Goal: Communication & Community: Answer question/provide support

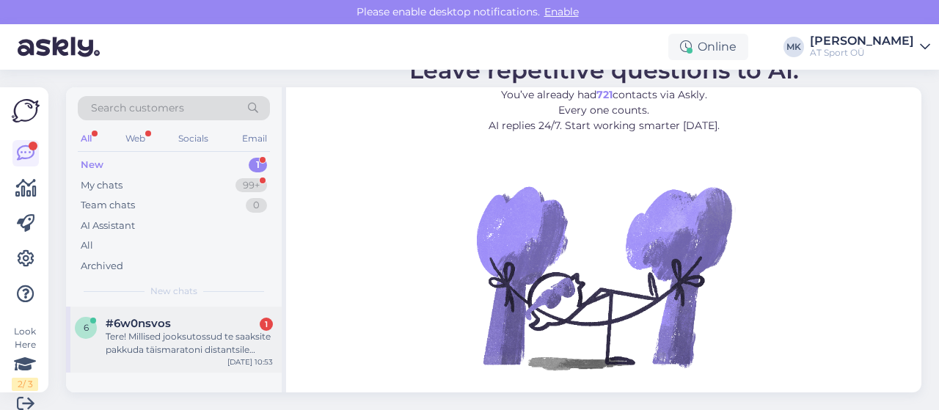
click at [222, 338] on div "Tere! Millised jooksutossud te saaksite pakkuda täismaratoni distantsile tempog…" at bounding box center [189, 343] width 167 height 26
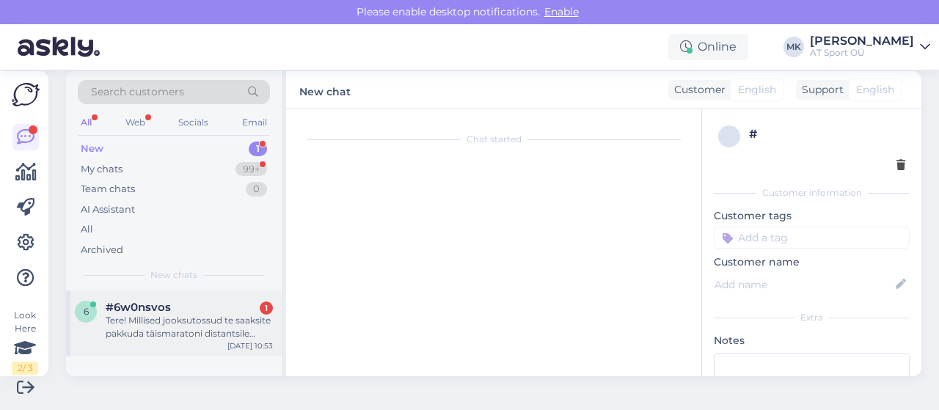
scroll to position [28, 0]
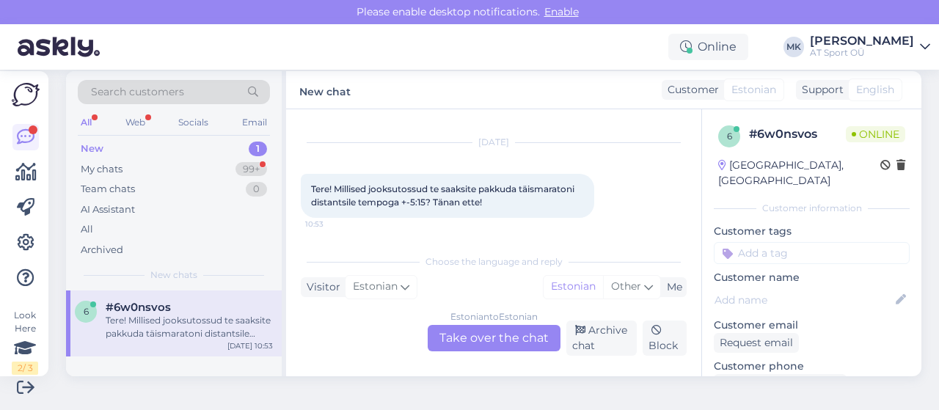
click at [464, 354] on div "Estonian to Estonian Take over the chat Archive chat Block" at bounding box center [494, 338] width 386 height 35
click at [465, 345] on div "Estonian to Estonian Take over the chat" at bounding box center [494, 338] width 133 height 26
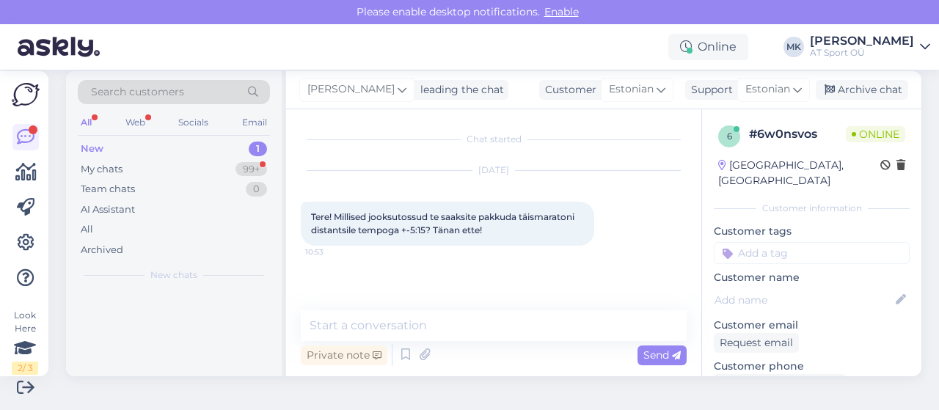
scroll to position [0, 0]
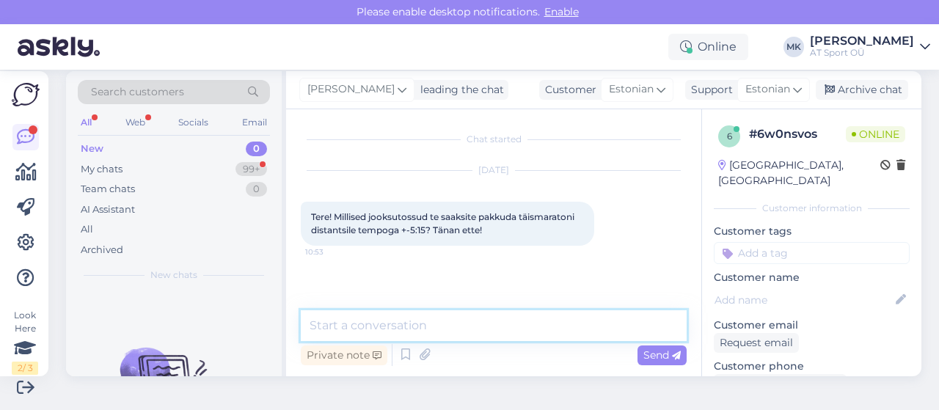
click at [470, 317] on textarea at bounding box center [494, 325] width 386 height 31
type textarea "Tere."
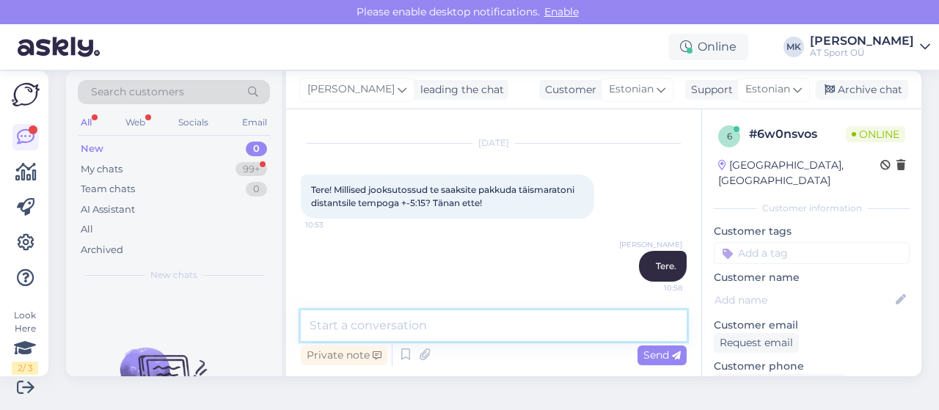
click at [503, 321] on textarea at bounding box center [494, 325] width 386 height 31
click at [518, 329] on textarea at bounding box center [494, 325] width 386 height 31
click at [495, 325] on textarea at bounding box center [494, 325] width 386 height 31
type textarea "K"
type textarea "s"
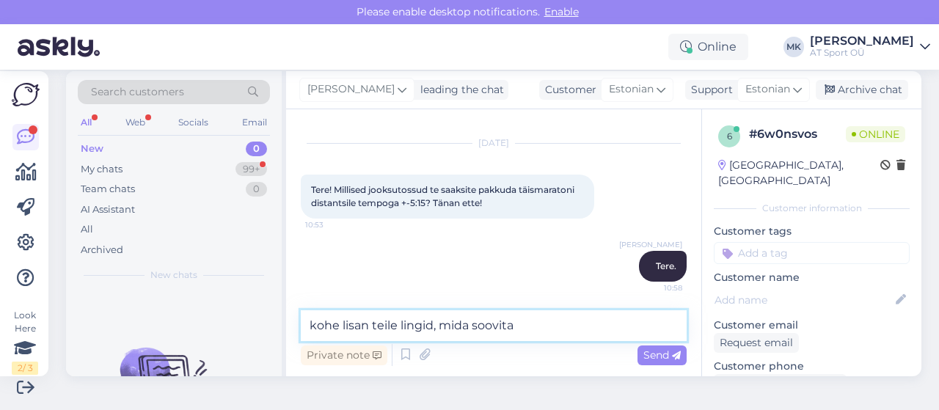
type textarea "kohe lisan teile lingid, mida soovitan"
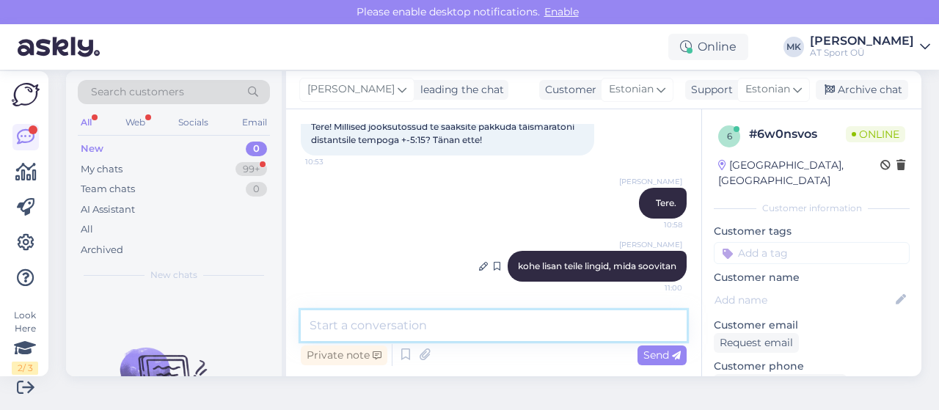
paste textarea "[URL][DOMAIN_NAME]"
type textarea "[URL][DOMAIN_NAME]"
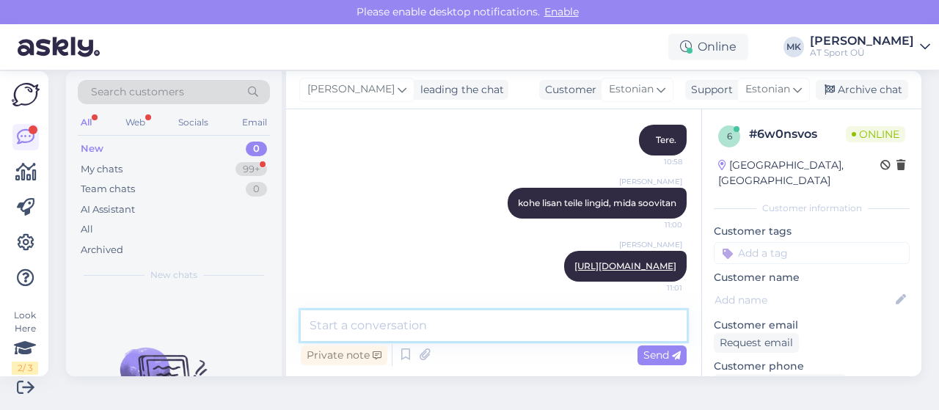
paste textarea "[URL][DOMAIN_NAME]"
type textarea "[URL][DOMAIN_NAME]"
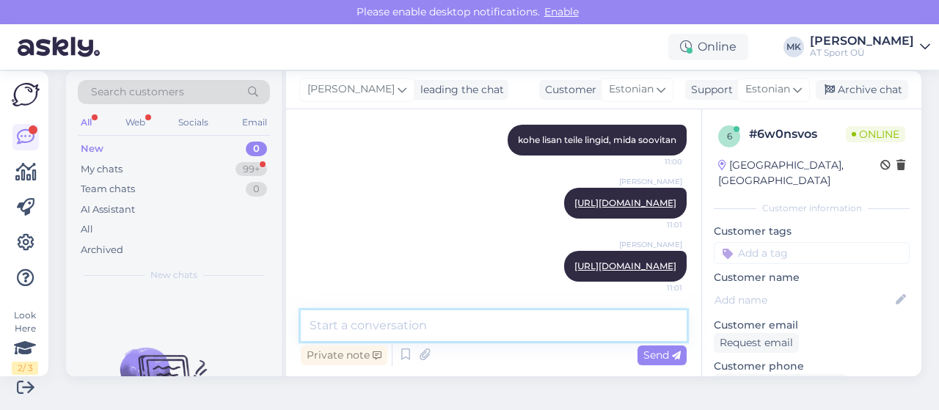
paste textarea "[URL][DOMAIN_NAME]"
type textarea "[URL][DOMAIN_NAME]"
paste textarea "[URL][DOMAIN_NAME]"
type textarea "[URL][DOMAIN_NAME]"
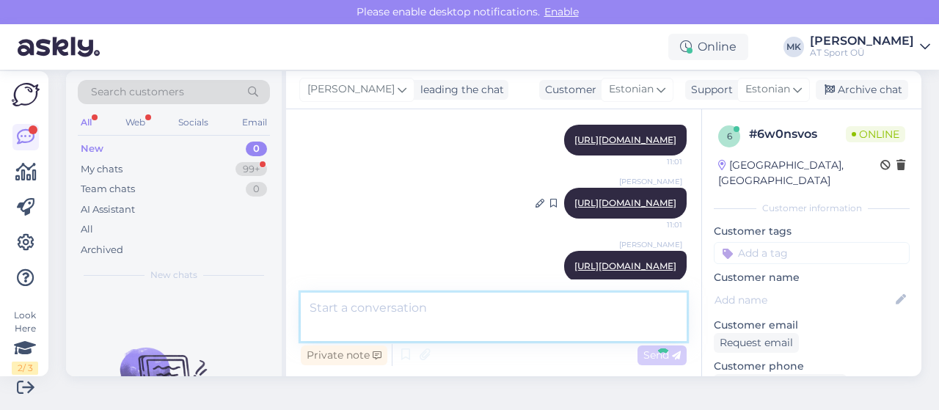
scroll to position [356, 0]
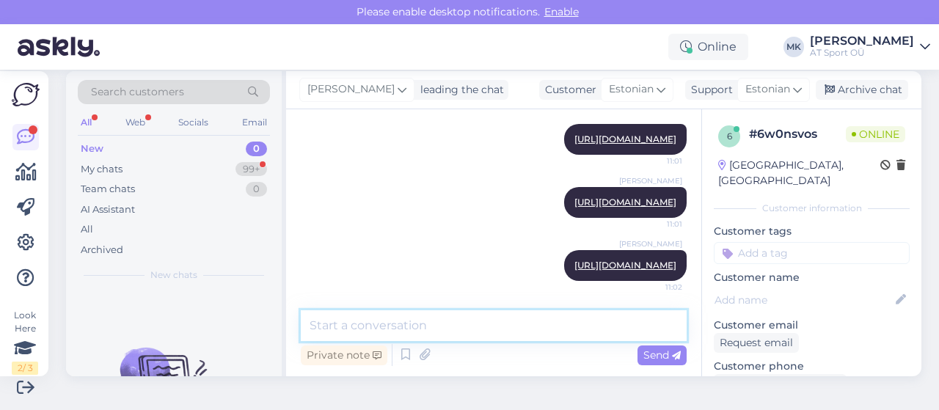
paste textarea "[URL][DOMAIN_NAME]"
type textarea "[URL][DOMAIN_NAME]"
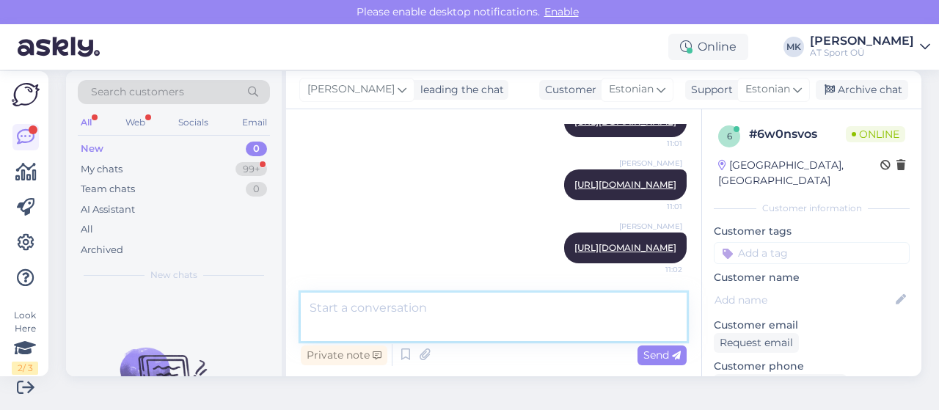
scroll to position [432, 0]
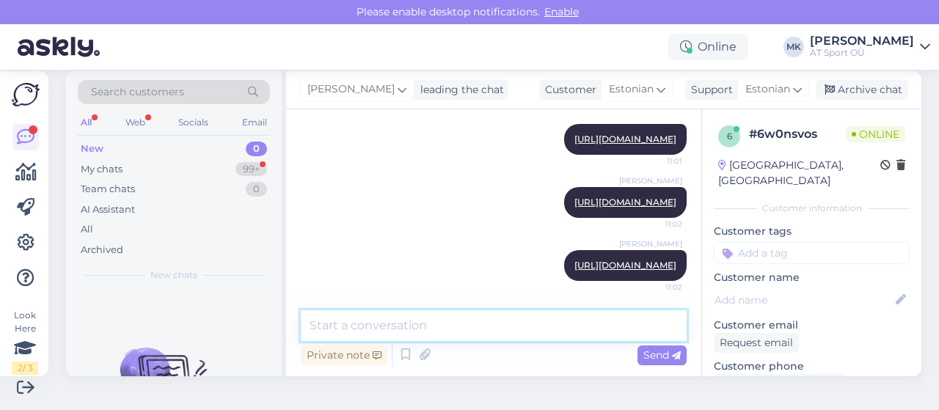
paste textarea "[URL][DOMAIN_NAME]"
type textarea "[URL][DOMAIN_NAME]"
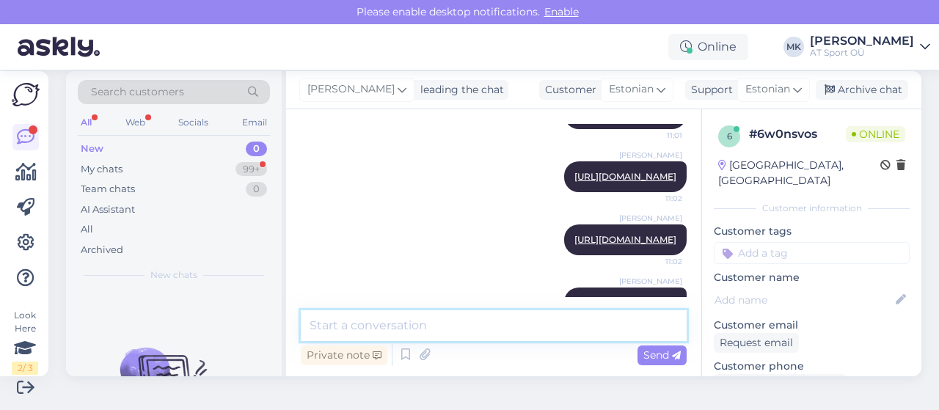
scroll to position [495, 0]
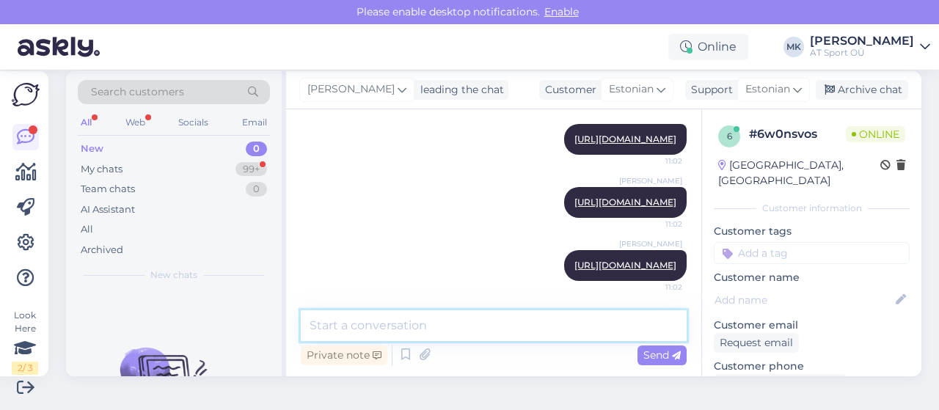
paste textarea "[URL][DOMAIN_NAME]"
type textarea "[URL][DOMAIN_NAME]"
type textarea "need kõik on karbonplaadiga jalatsid."
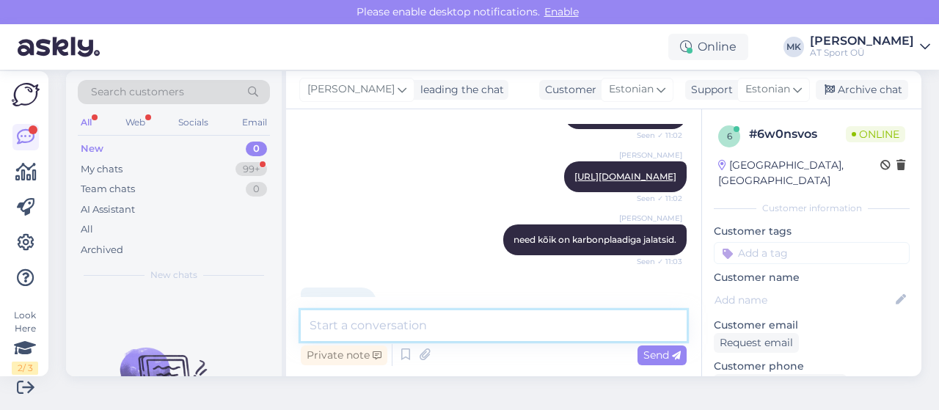
scroll to position [1063, 0]
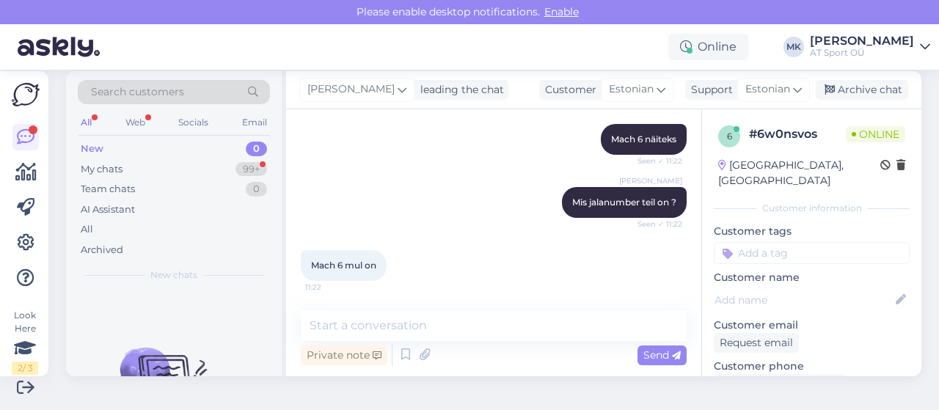
click at [148, 151] on div "New 0" at bounding box center [174, 149] width 192 height 21
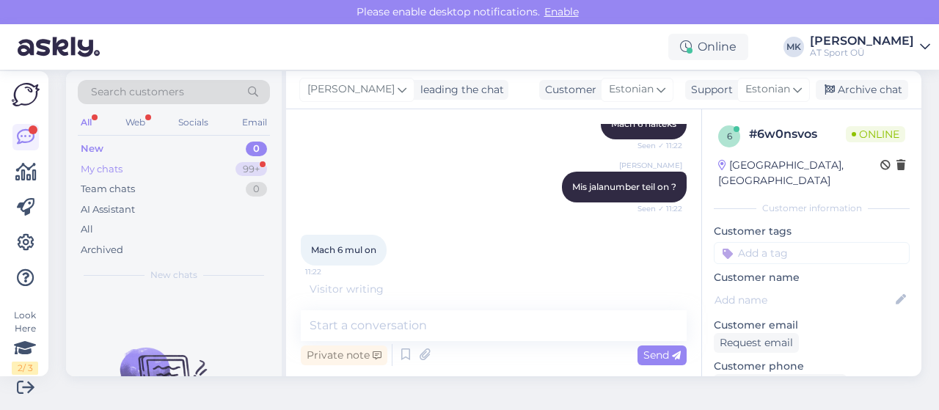
scroll to position [1126, 0]
